Goal: Task Accomplishment & Management: Manage account settings

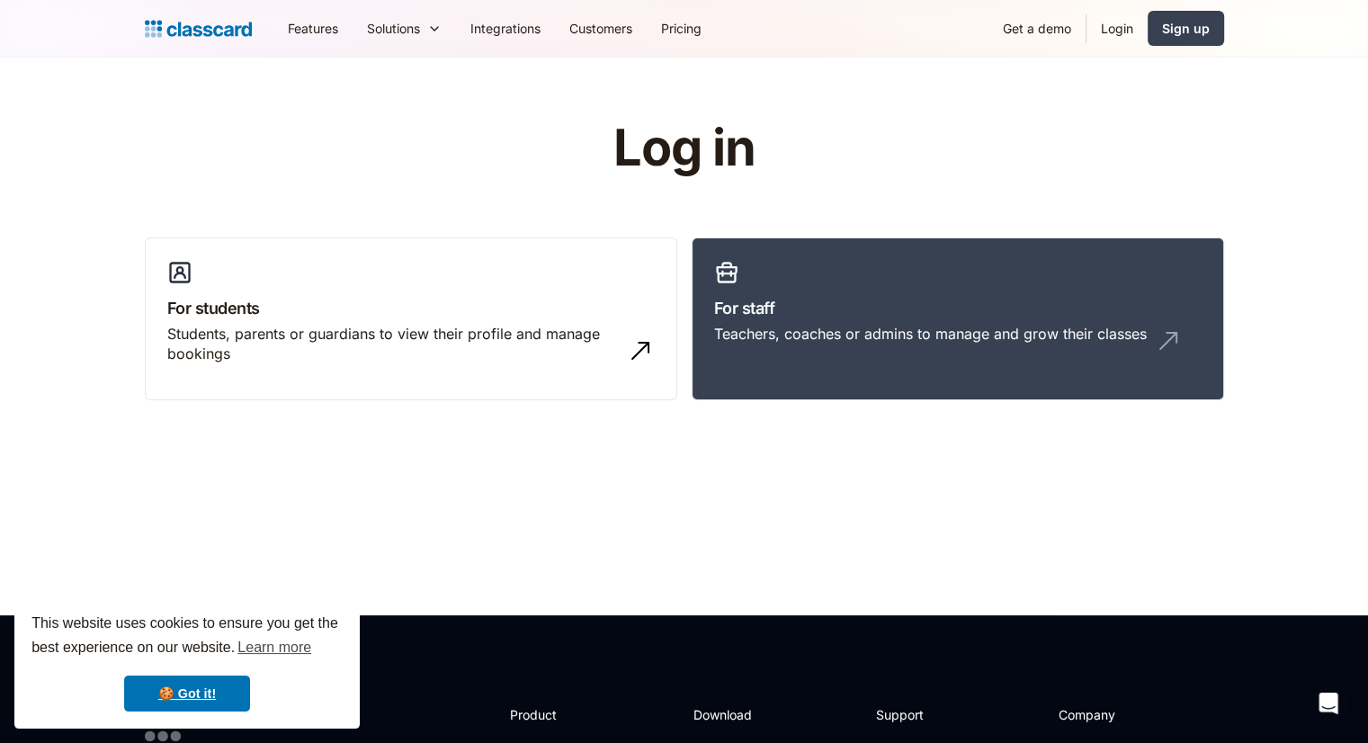
click at [1123, 36] on link "Login" at bounding box center [1117, 28] width 61 height 40
click at [1112, 26] on link "Login" at bounding box center [1117, 28] width 61 height 40
click at [928, 277] on link "For staff Teachers, coaches or admins to manage and grow their classes" at bounding box center [958, 320] width 533 height 164
